Goal: Task Accomplishment & Management: Manage account settings

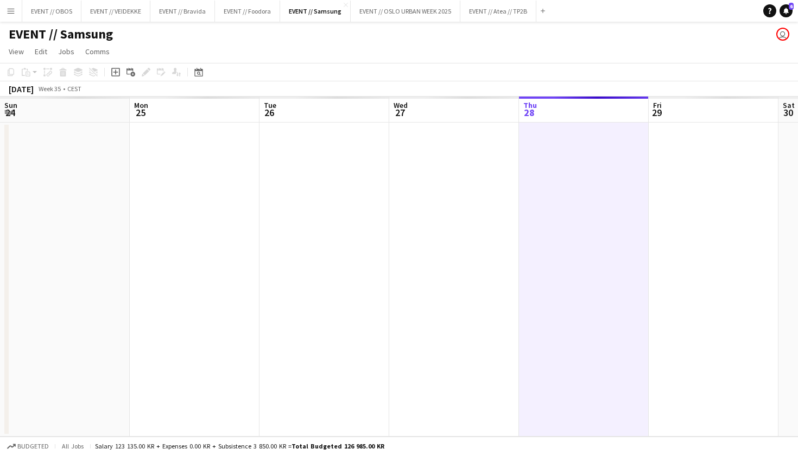
scroll to position [0, 260]
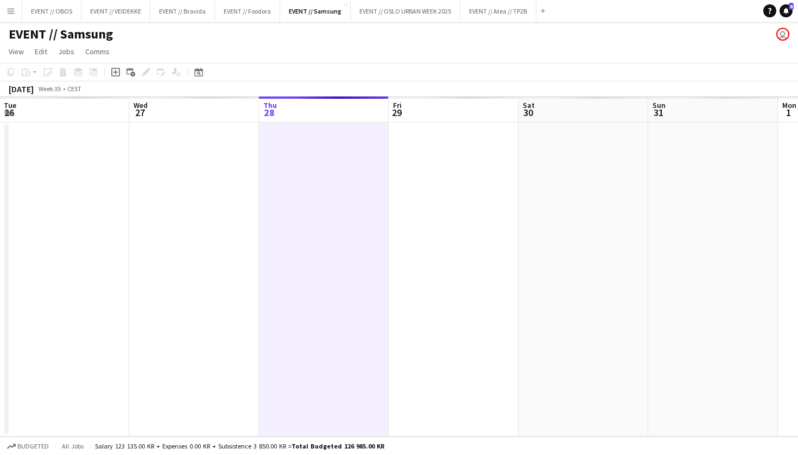
click at [2, 15] on button "Menu" at bounding box center [11, 11] width 22 height 22
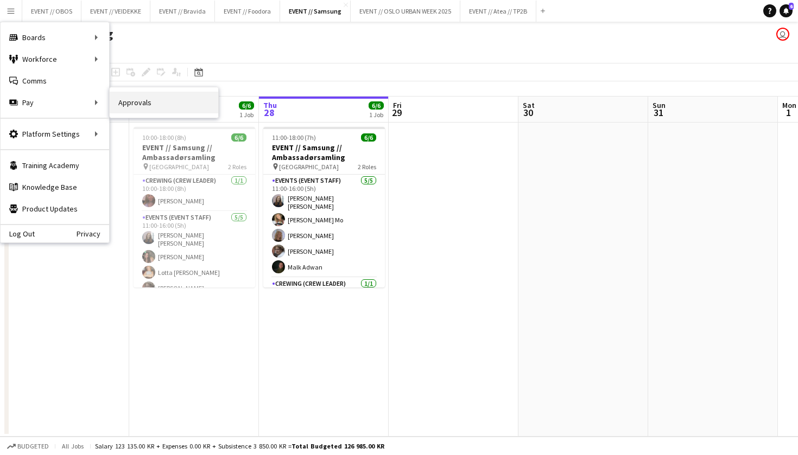
click at [134, 109] on link "Approvals" at bounding box center [164, 103] width 109 height 22
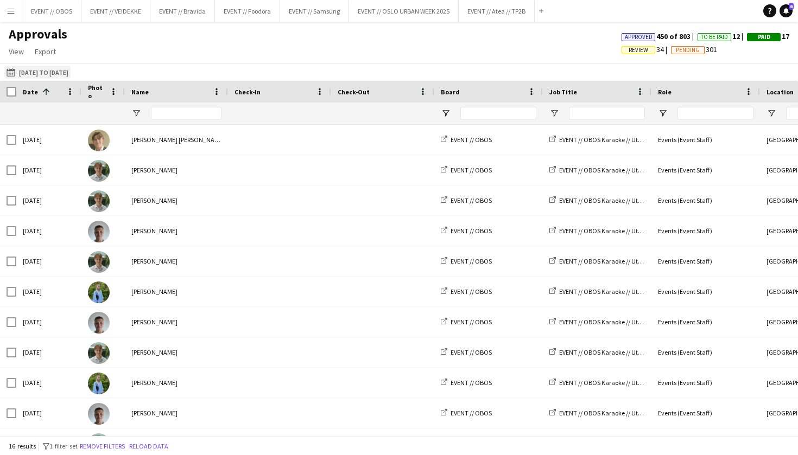
click at [71, 74] on button "[DATE] to [DATE] [DATE] to [DATE]" at bounding box center [37, 72] width 66 height 13
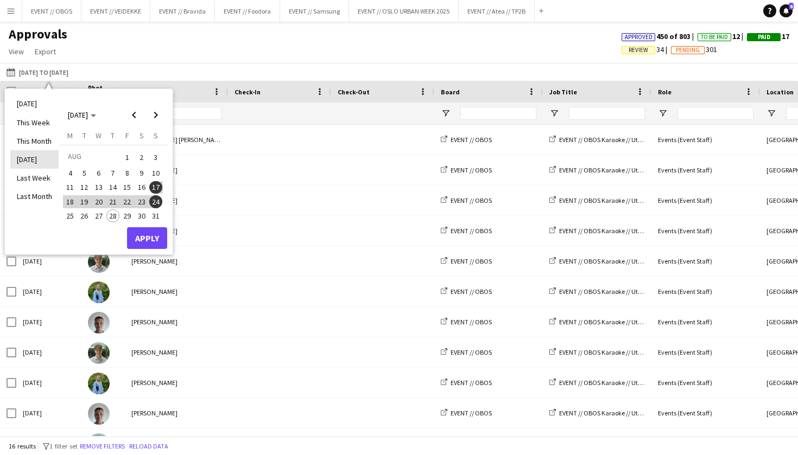
click at [41, 161] on li "[DATE]" at bounding box center [34, 159] width 48 height 18
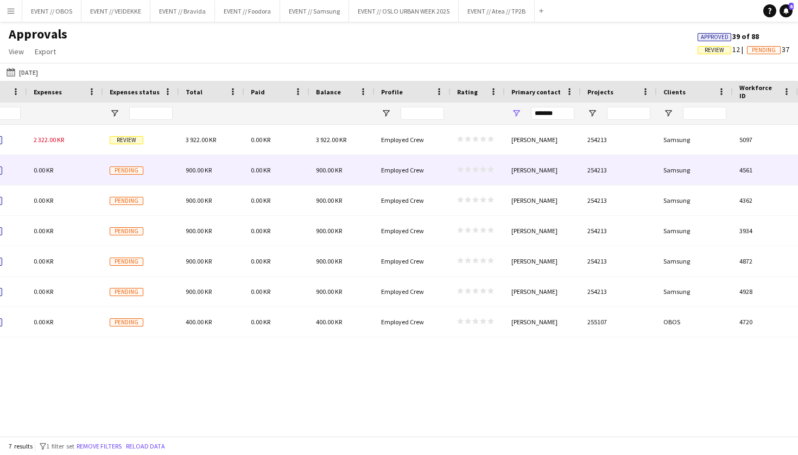
click at [218, 155] on div "900.00 KR" at bounding box center [211, 170] width 65 height 30
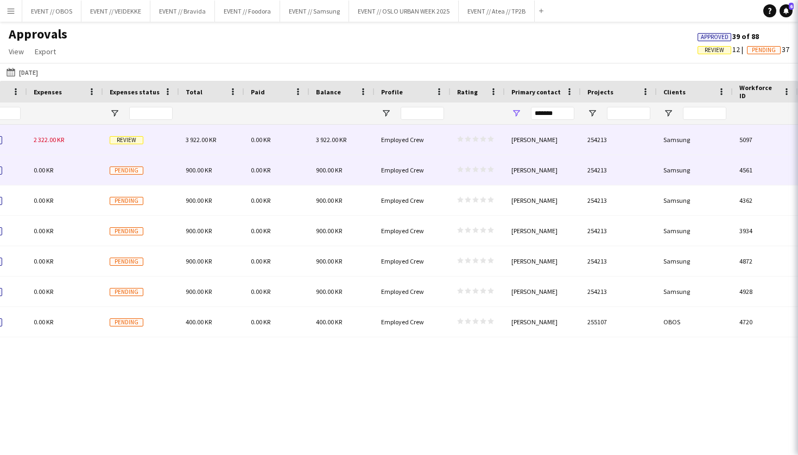
click at [225, 141] on div "3 922.00 KR" at bounding box center [211, 140] width 65 height 30
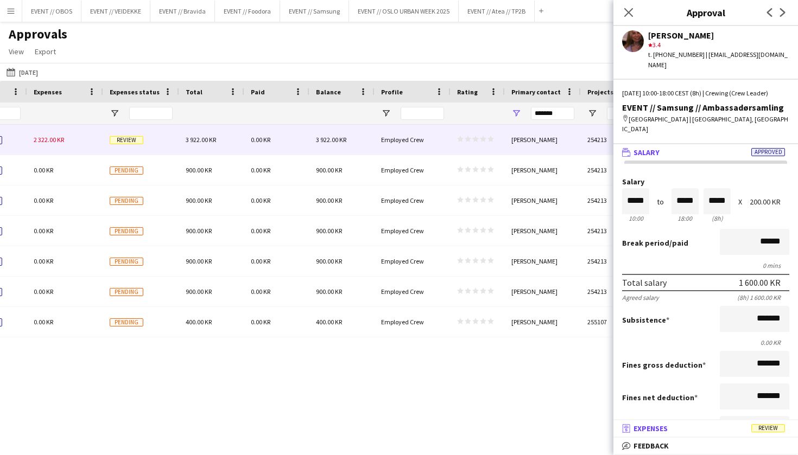
click at [727, 432] on mat-panel-title "receipt Expenses Review" at bounding box center [703, 429] width 180 height 10
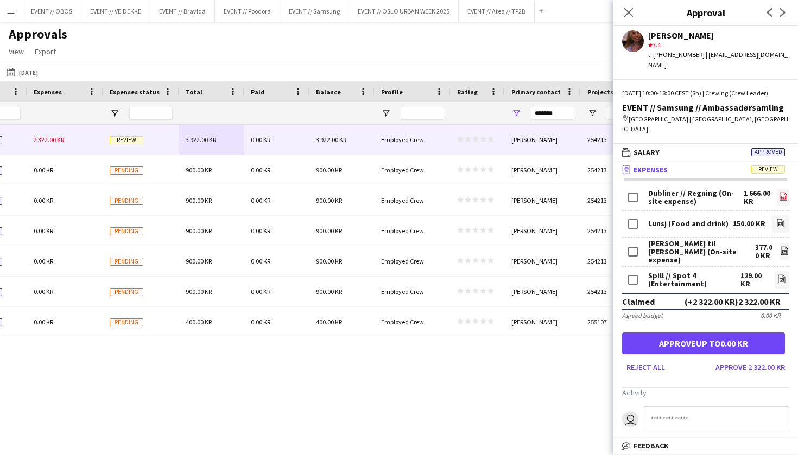
click at [782, 192] on icon "file-image" at bounding box center [783, 196] width 9 height 9
click at [227, 34] on div "Approvals View Customise view Customise filters Reset Filters Reset View Reset …" at bounding box center [399, 44] width 798 height 37
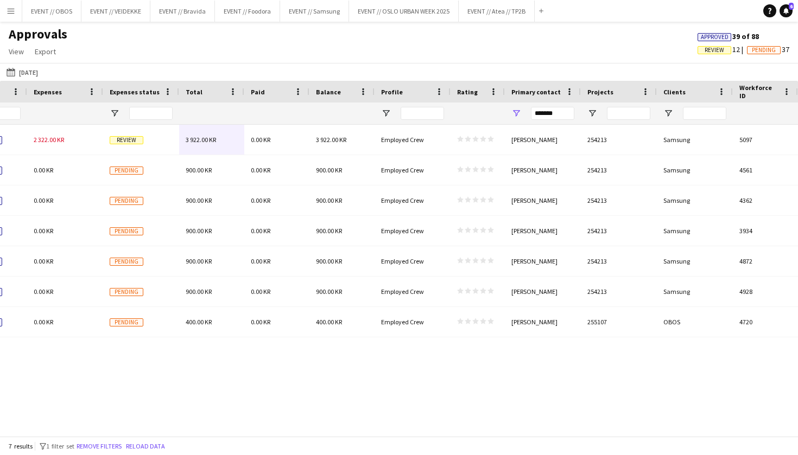
click at [501, 22] on main "Approvals View Customise view Customise filters Reset Filters Reset View Reset …" at bounding box center [399, 231] width 798 height 419
click at [496, 10] on button "EVENT // Atea // TP2B Close" at bounding box center [497, 11] width 76 height 21
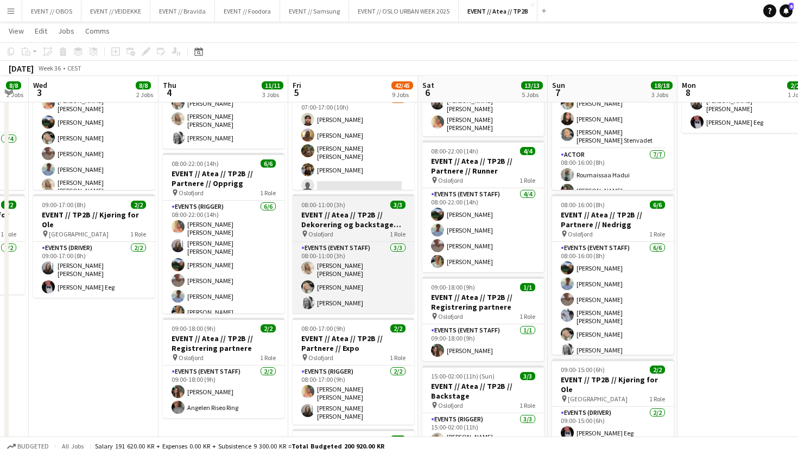
scroll to position [99, 0]
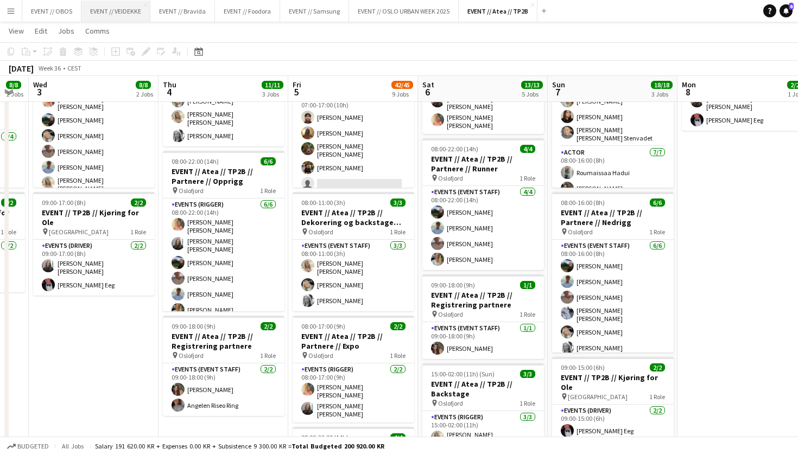
click at [123, 2] on button "EVENT // VEIDEKKE Close" at bounding box center [115, 11] width 69 height 21
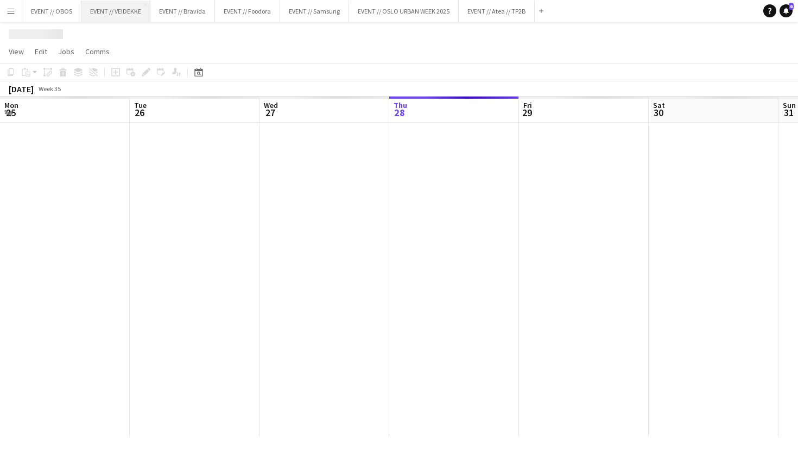
scroll to position [0, 259]
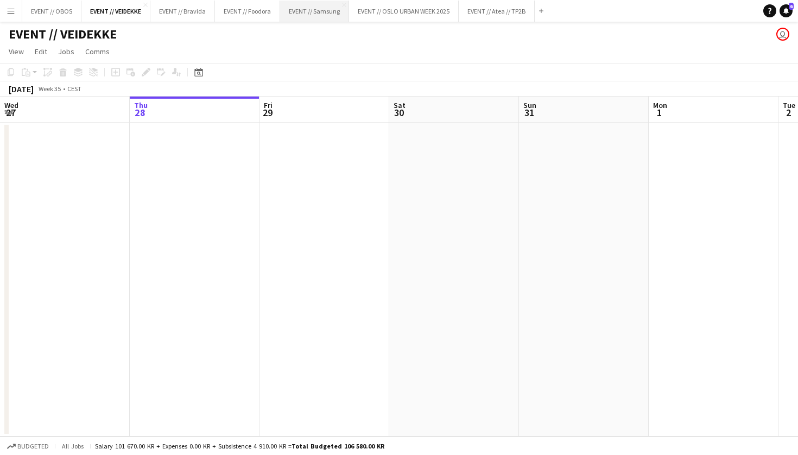
click at [337, 15] on button "EVENT // Samsung Close" at bounding box center [314, 11] width 69 height 21
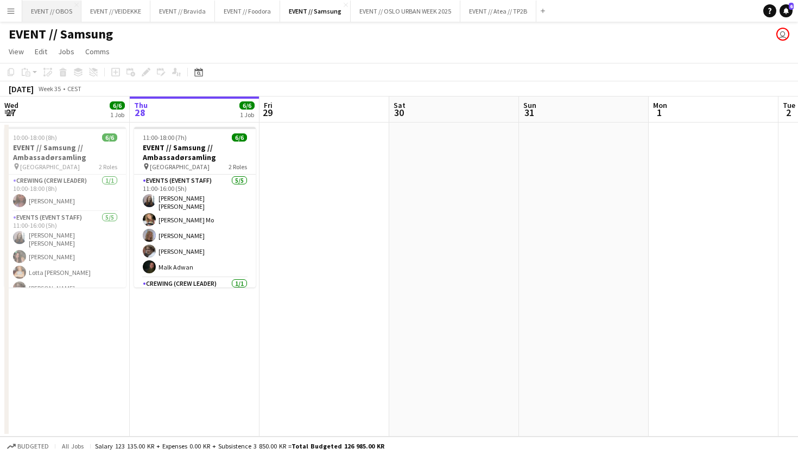
click at [43, 12] on button "EVENT // OBOS Close" at bounding box center [51, 11] width 59 height 21
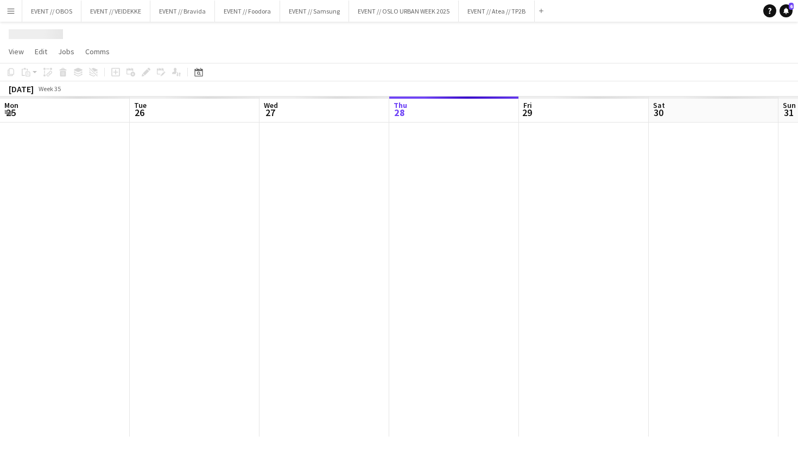
scroll to position [0, 259]
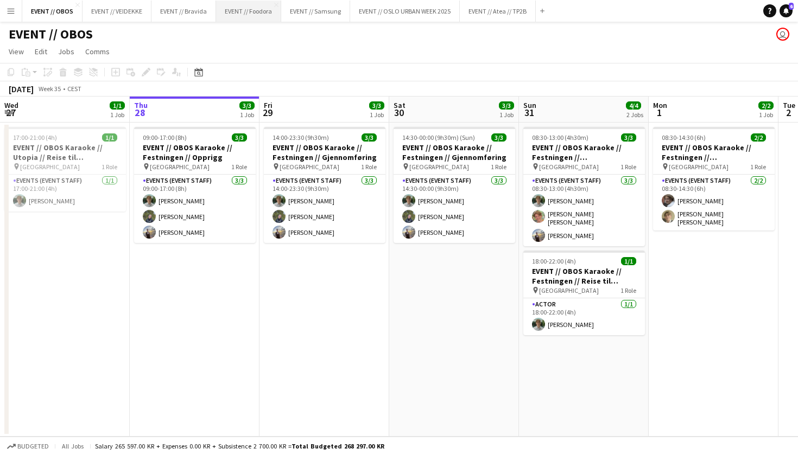
click at [240, 19] on button "EVENT // Foodora Close" at bounding box center [248, 11] width 65 height 21
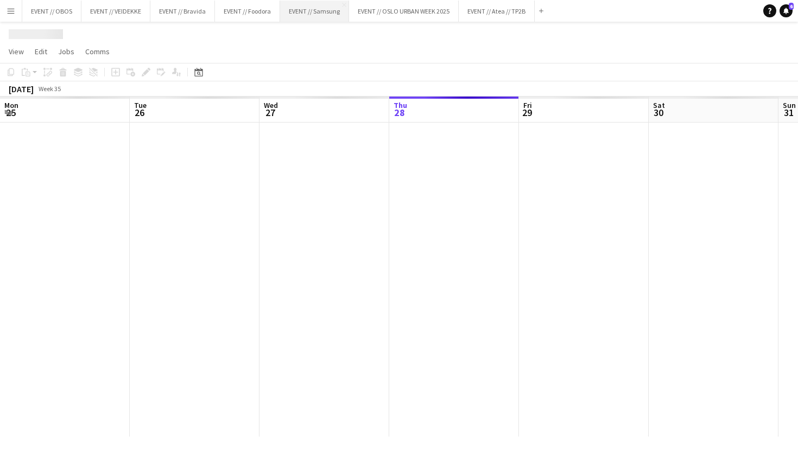
scroll to position [0, 259]
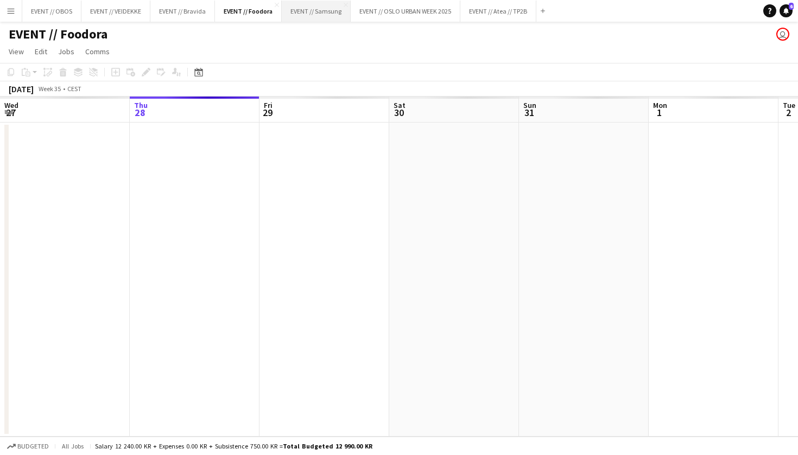
click at [322, 14] on button "EVENT // Samsung Close" at bounding box center [316, 11] width 69 height 21
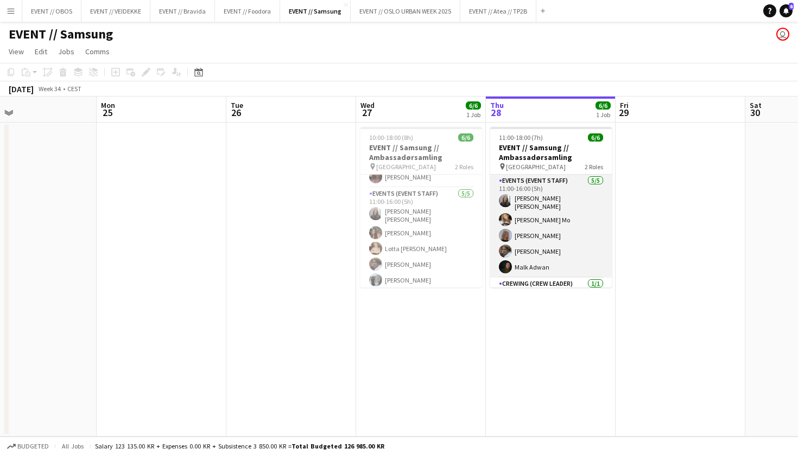
scroll to position [3, 0]
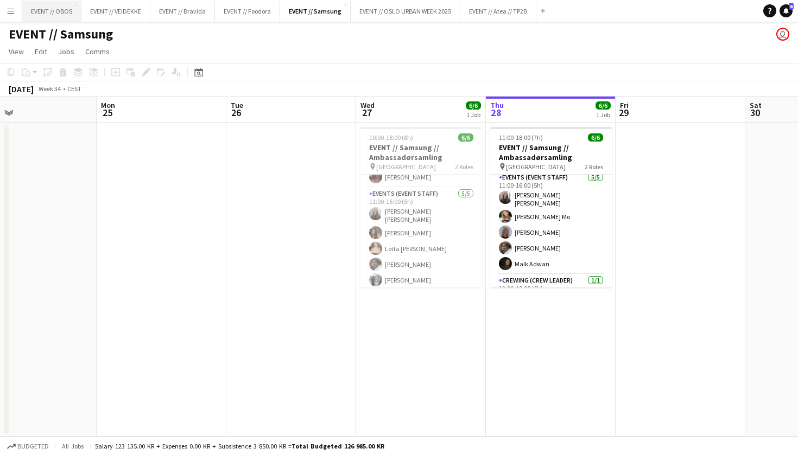
click at [39, 15] on button "EVENT // OBOS Close" at bounding box center [51, 11] width 59 height 21
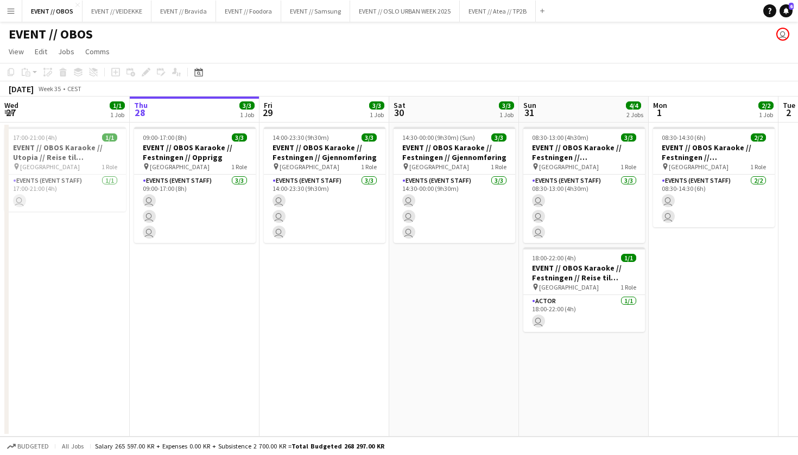
scroll to position [0, 266]
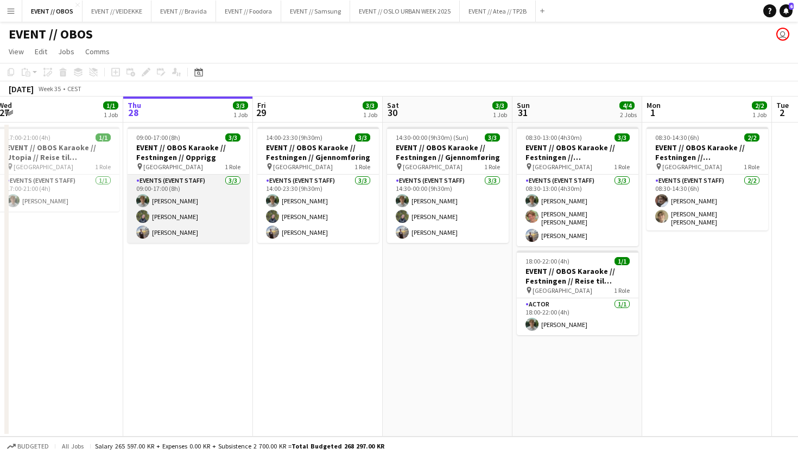
click at [138, 200] on app-user-avatar at bounding box center [142, 200] width 13 height 13
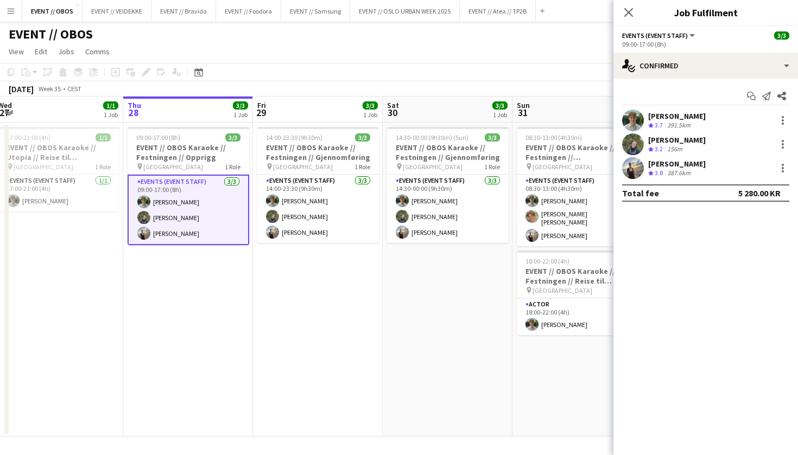
click at [325, 68] on app-toolbar "Copy Paste Paste Command V Paste with crew Command Shift V Paste linked Job [GE…" at bounding box center [399, 72] width 798 height 18
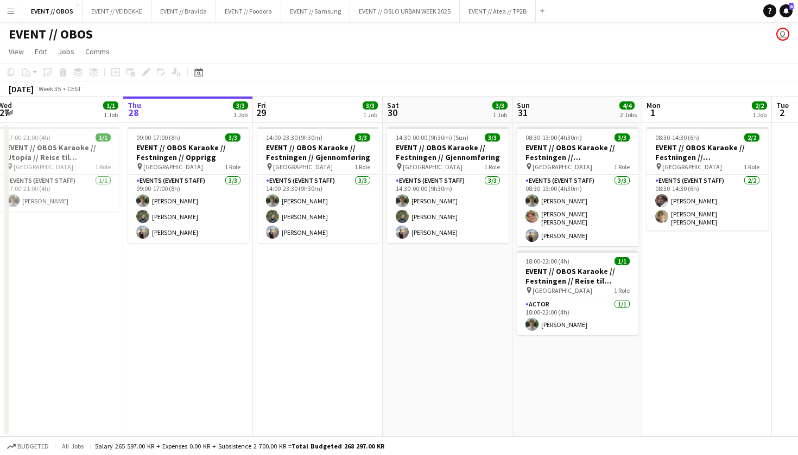
scroll to position [0, 236]
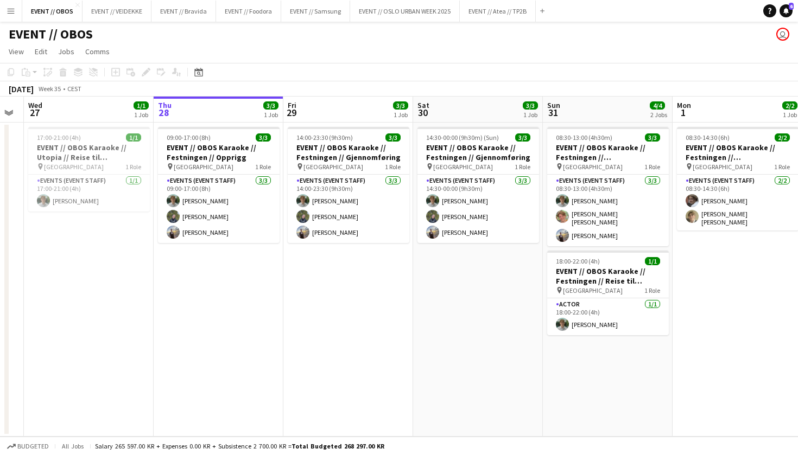
click at [208, 244] on app-date-cell "09:00-17:00 (8h) 3/3 EVENT // OBOS Karaoke // Festningen // Opprigg pin Trondhe…" at bounding box center [219, 280] width 130 height 314
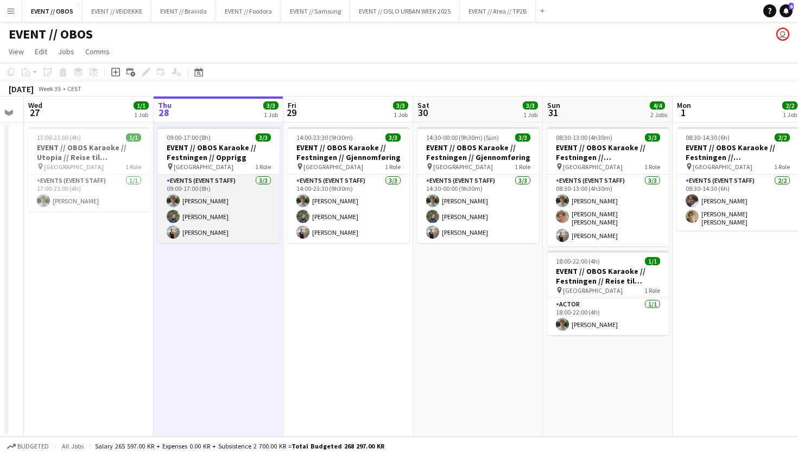
click at [221, 238] on app-card-role "Events (Event Staff) [DATE] 09:00-17:00 (8h) [PERSON_NAME] [PERSON_NAME] Noodt" at bounding box center [219, 209] width 122 height 68
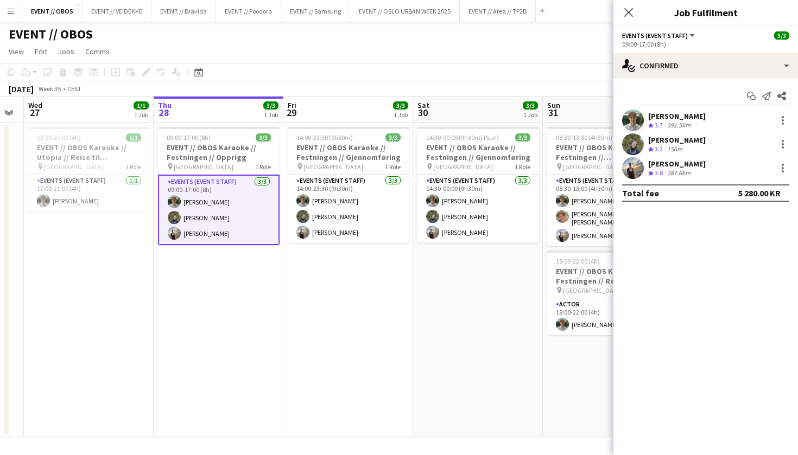
click at [222, 255] on app-date-cell "09:00-17:00 (8h) 3/3 EVENT // OBOS Karaoke // Festningen // Opprigg pin Trondhe…" at bounding box center [219, 280] width 130 height 314
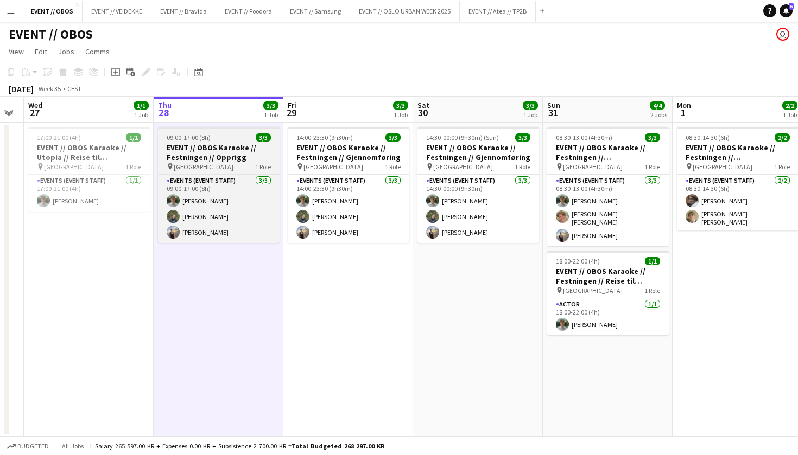
click at [231, 170] on div "pin Trondheim 1 Role" at bounding box center [219, 166] width 122 height 9
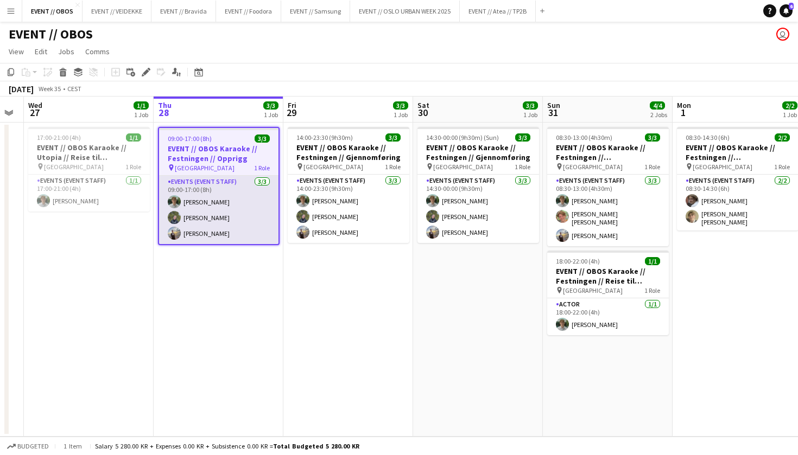
click at [242, 228] on app-card-role "Events (Event Staff) [DATE] 09:00-17:00 (8h) [PERSON_NAME] [PERSON_NAME] Noodt" at bounding box center [218, 210] width 119 height 68
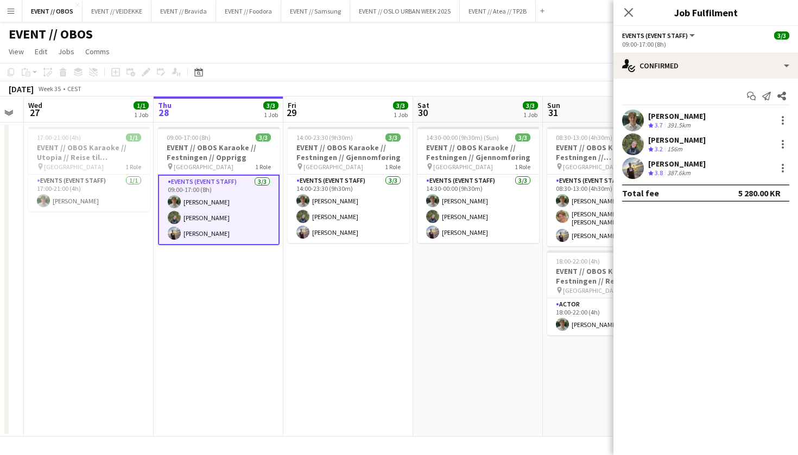
click at [456, 40] on div "EVENT // OBOS user" at bounding box center [399, 32] width 798 height 21
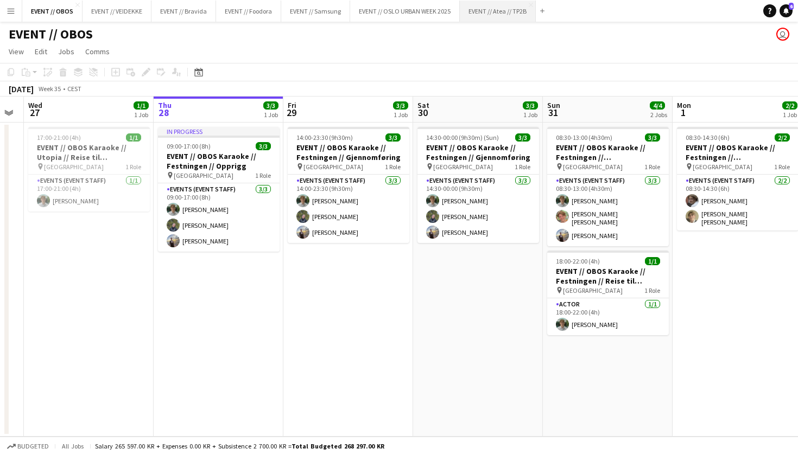
click at [507, 15] on button "EVENT // Atea // TP2B Close" at bounding box center [498, 11] width 76 height 21
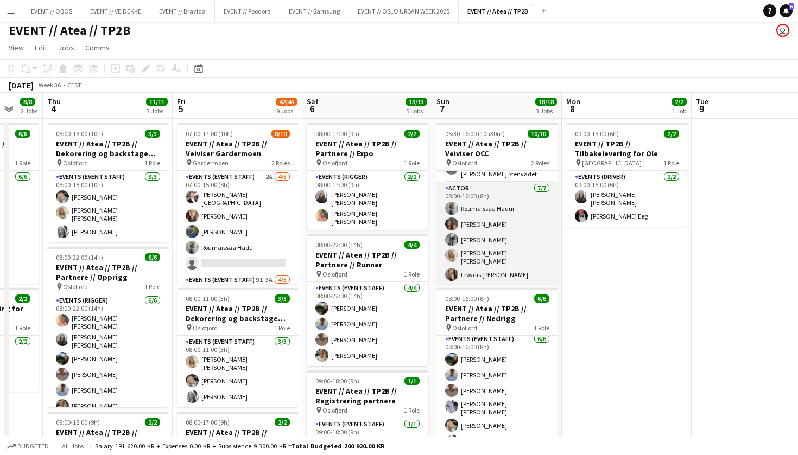
scroll to position [87, 0]
